Goal: Information Seeking & Learning: Learn about a topic

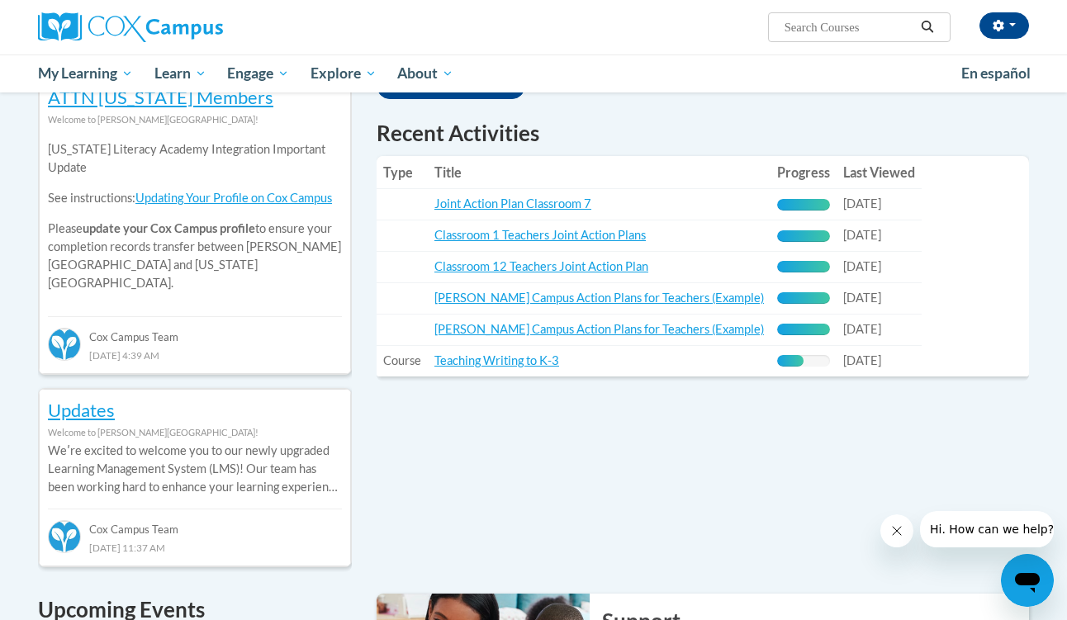
scroll to position [571, 0]
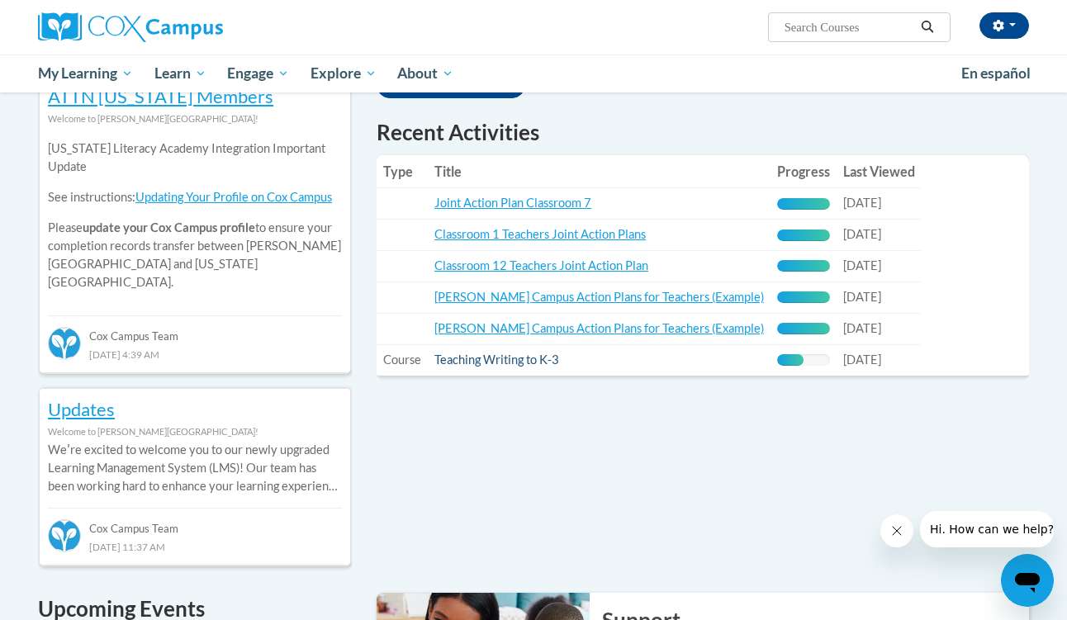
click at [518, 353] on link "Teaching Writing to K-3" at bounding box center [496, 360] width 125 height 14
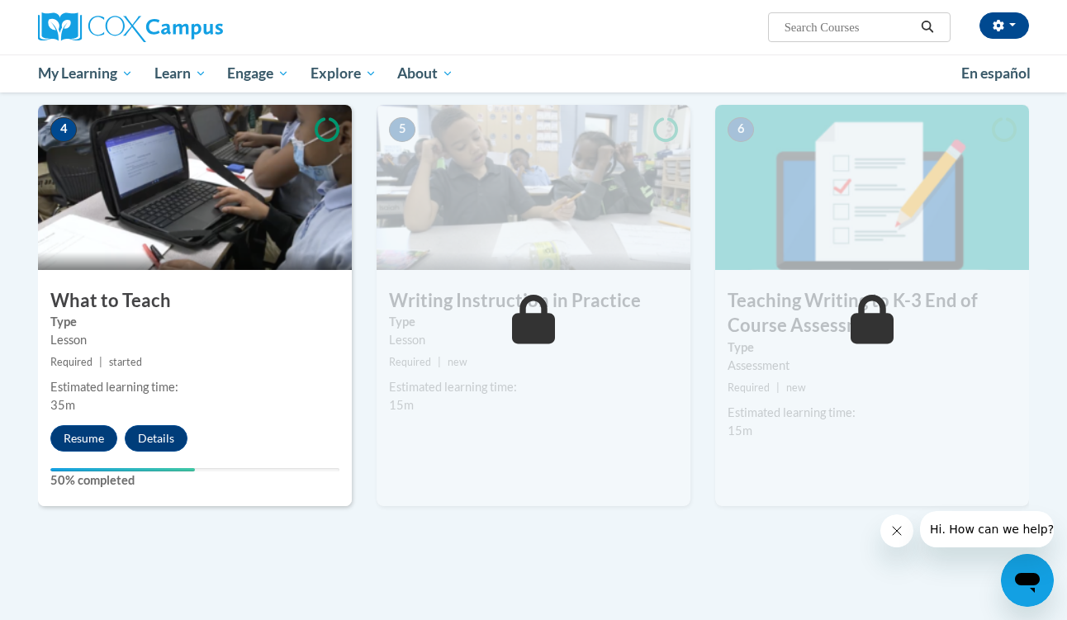
scroll to position [784, 0]
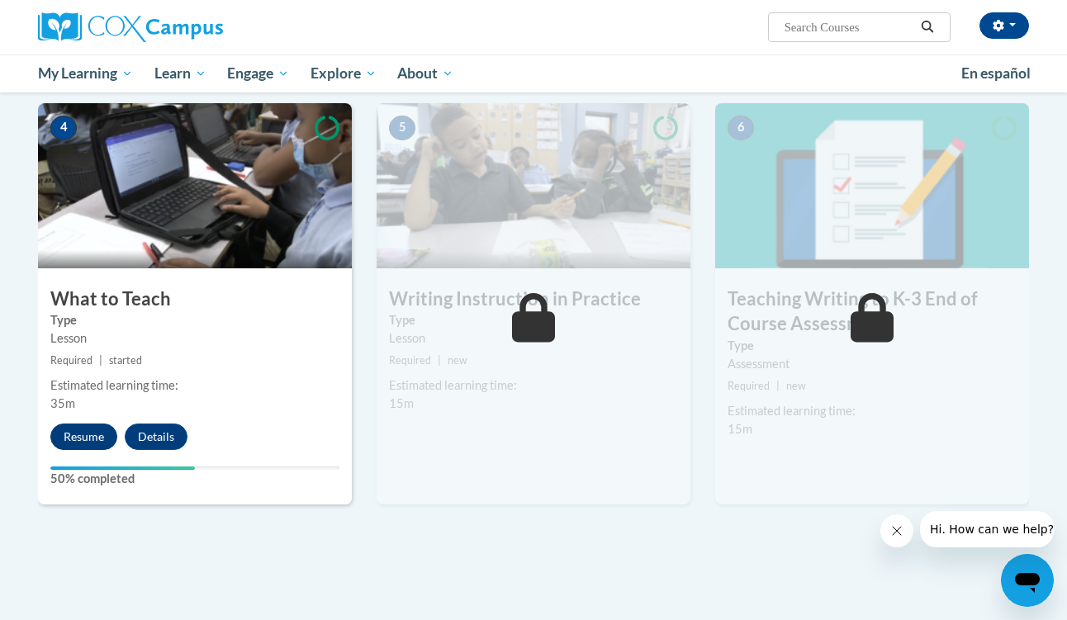
click at [90, 432] on button "Resume" at bounding box center [83, 437] width 67 height 26
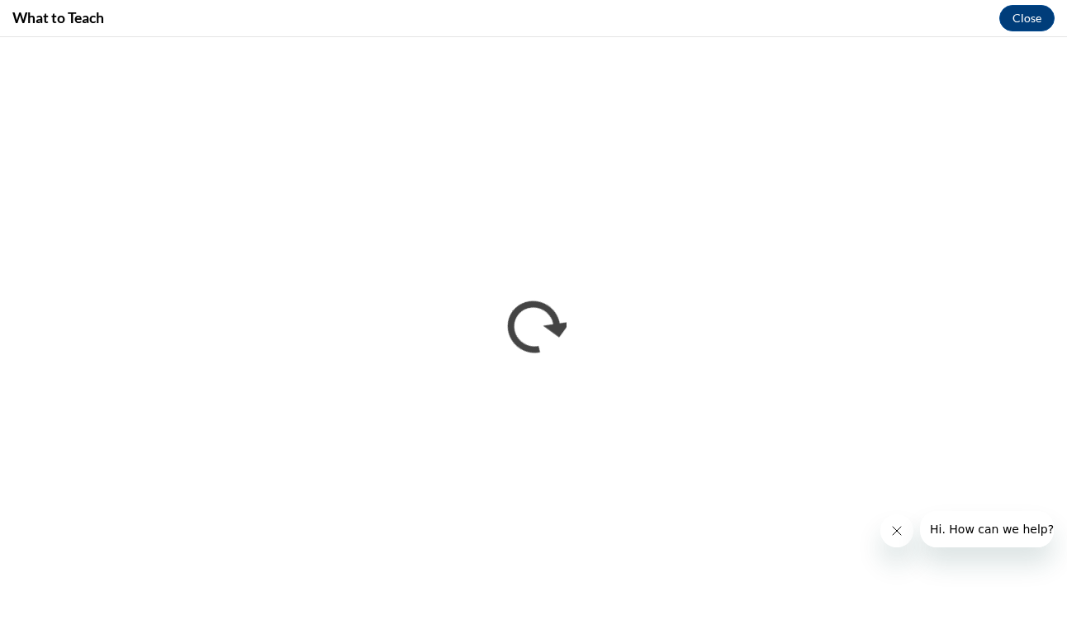
scroll to position [0, 0]
click at [893, 531] on icon "Close message from company" at bounding box center [896, 530] width 13 height 13
